Goal: Information Seeking & Learning: Check status

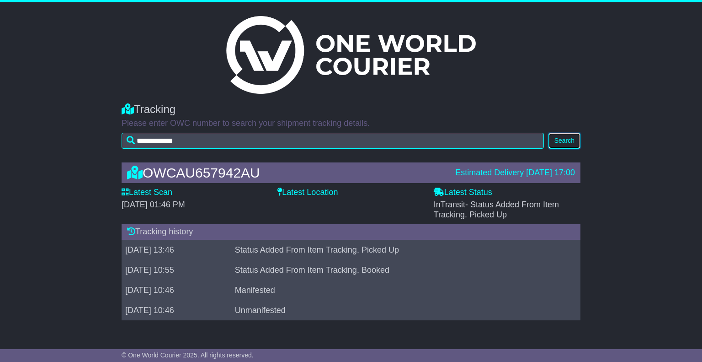
click at [567, 138] on button "Search" at bounding box center [565, 141] width 32 height 16
